Goal: Book appointment/travel/reservation

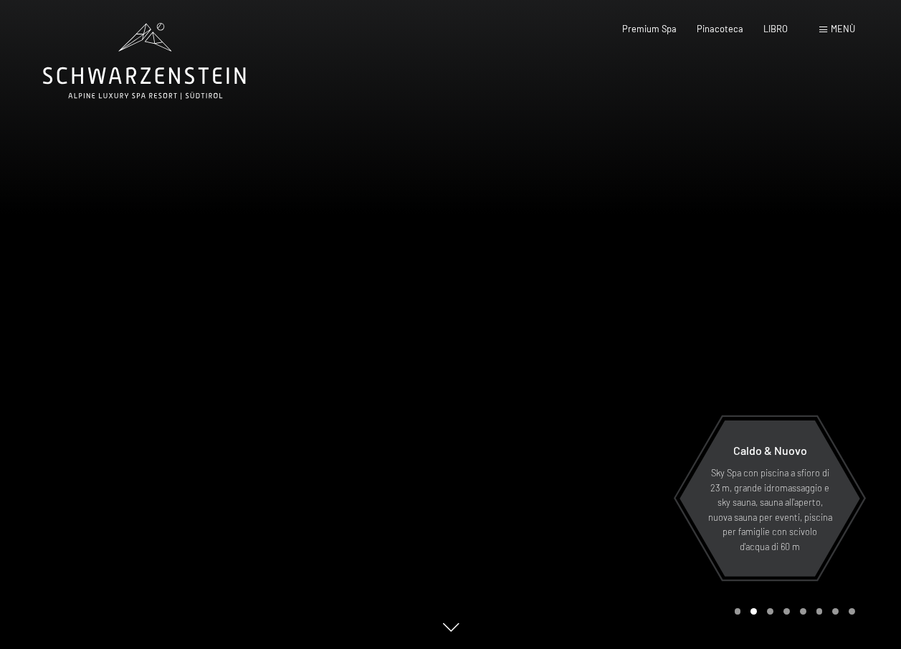
click at [835, 27] on span "Menù" at bounding box center [843, 28] width 24 height 11
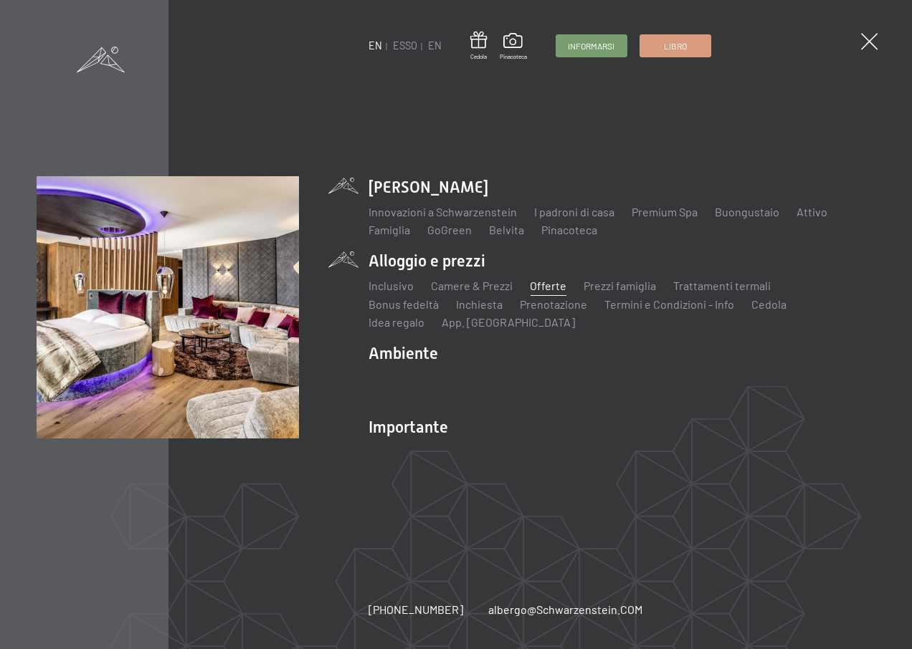
click at [550, 292] on link "Offerte" at bounding box center [548, 286] width 37 height 14
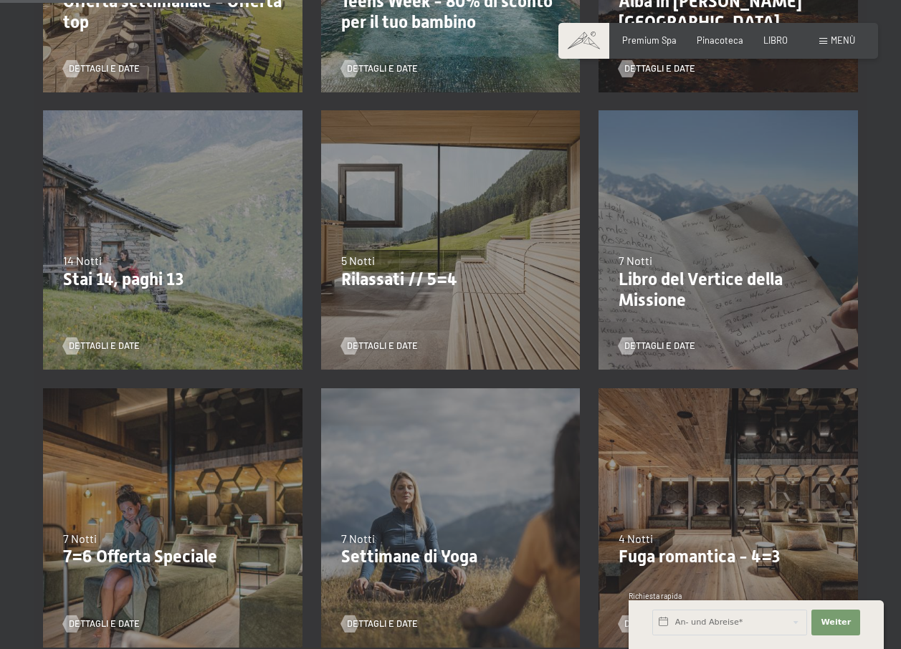
scroll to position [573, 0]
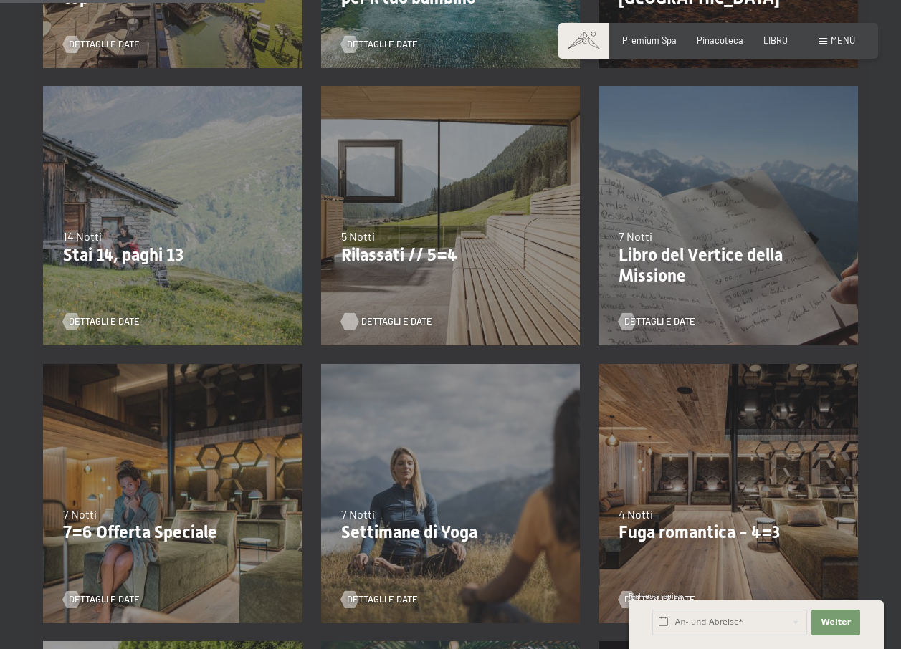
click at [390, 321] on span "Dettagli e date" at bounding box center [396, 321] width 71 height 13
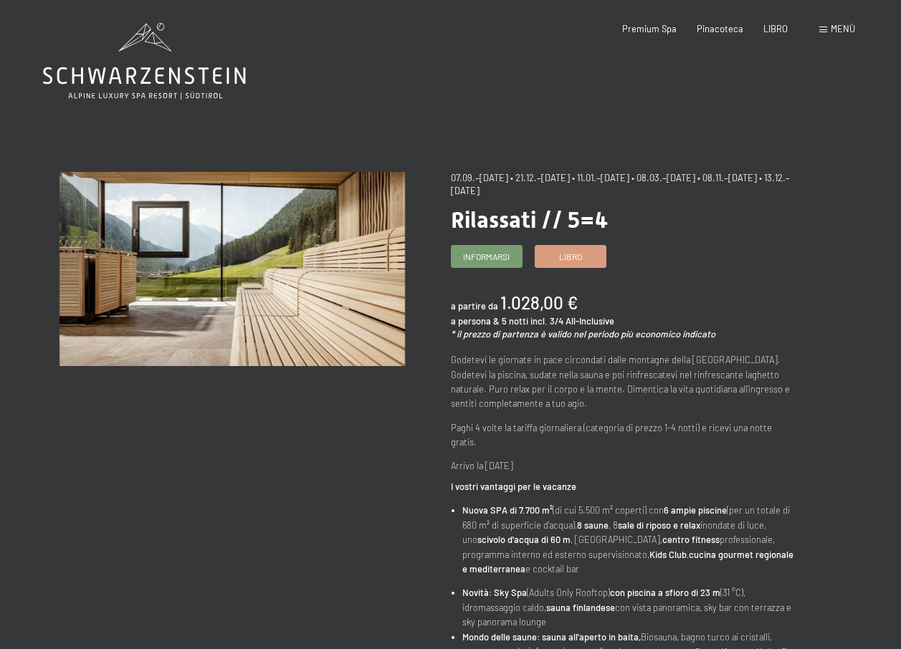
click at [846, 23] on span "Menù" at bounding box center [843, 28] width 24 height 11
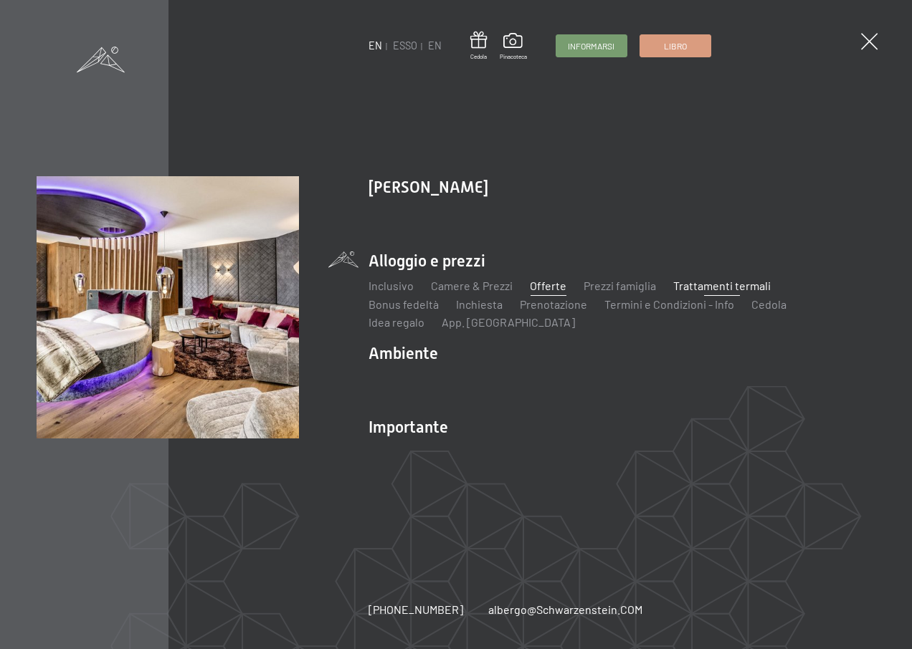
click at [717, 292] on link "Trattamenti termali" at bounding box center [721, 286] width 97 height 14
